Goal: Transaction & Acquisition: Purchase product/service

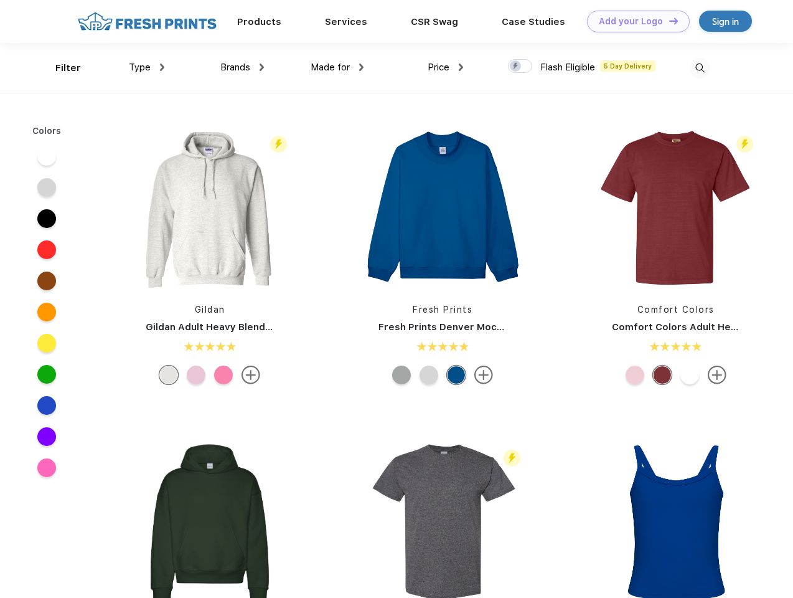
click at [634, 21] on link "Add your Logo Design Tool" at bounding box center [638, 22] width 103 height 22
click at [0, 0] on div "Design Tool" at bounding box center [0, 0] width 0 height 0
click at [668, 21] on link "Add your Logo Design Tool" at bounding box center [638, 22] width 103 height 22
click at [60, 68] on div "Filter" at bounding box center [68, 68] width 26 height 14
click at [147, 67] on span "Type" at bounding box center [140, 67] width 22 height 11
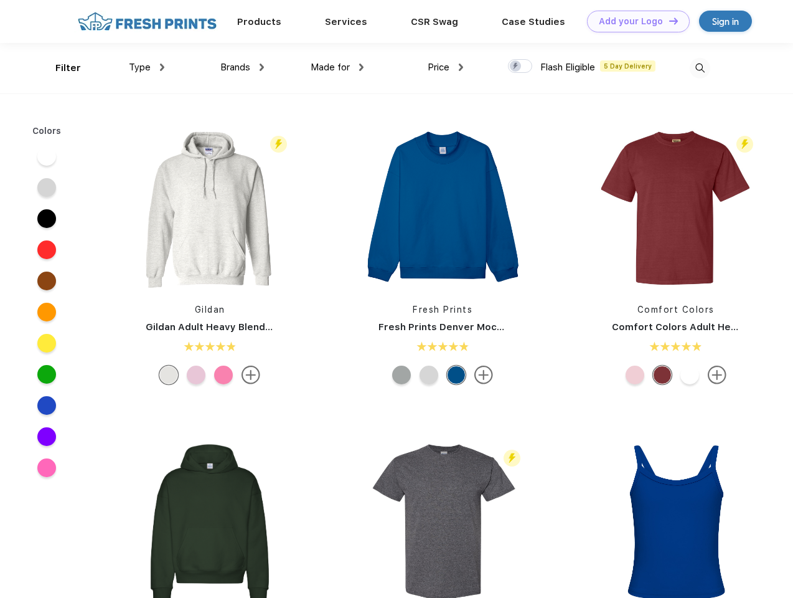
click at [242, 67] on span "Brands" at bounding box center [235, 67] width 30 height 11
click at [337, 67] on span "Made for" at bounding box center [330, 67] width 39 height 11
click at [446, 67] on span "Price" at bounding box center [439, 67] width 22 height 11
click at [520, 67] on div at bounding box center [520, 66] width 24 height 14
click at [516, 67] on input "checkbox" at bounding box center [512, 63] width 8 height 8
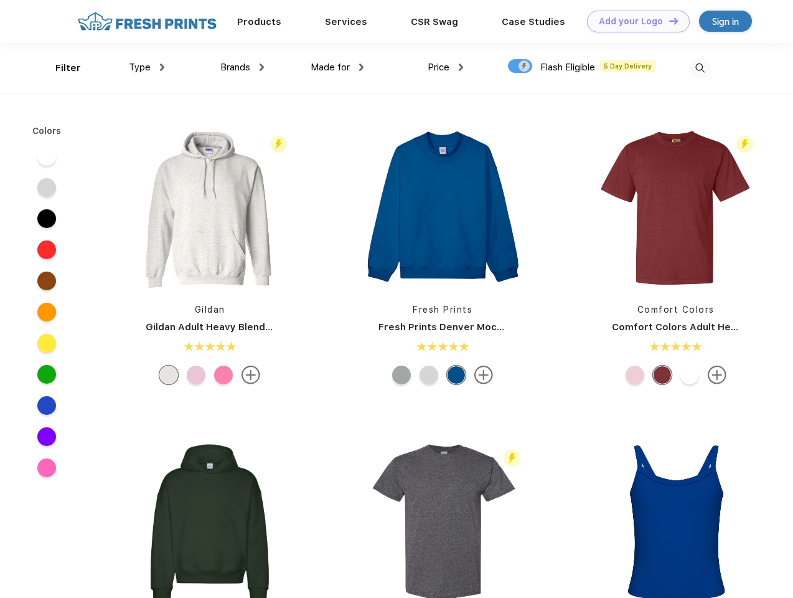
click at [700, 68] on img at bounding box center [700, 68] width 21 height 21
